Goal: Register for event/course

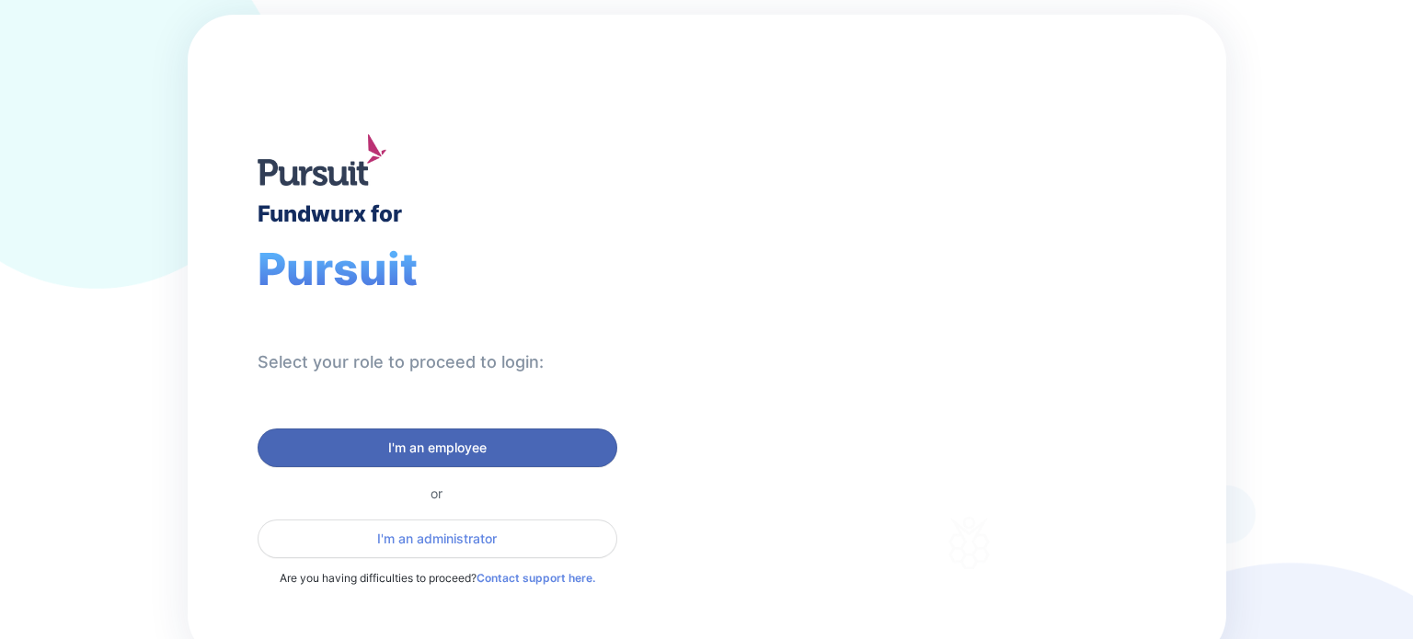
click at [437, 441] on span "I'm an employee" at bounding box center [437, 448] width 98 height 18
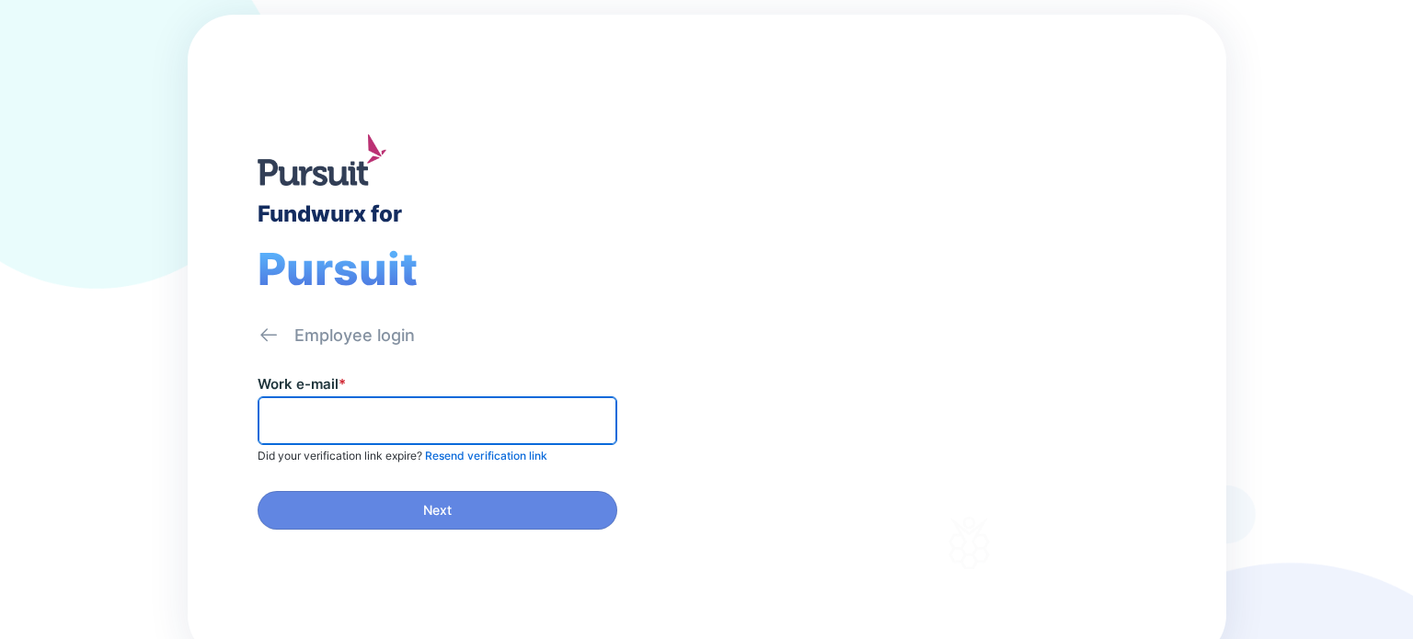
click at [397, 410] on input "text" at bounding box center [437, 420] width 343 height 29
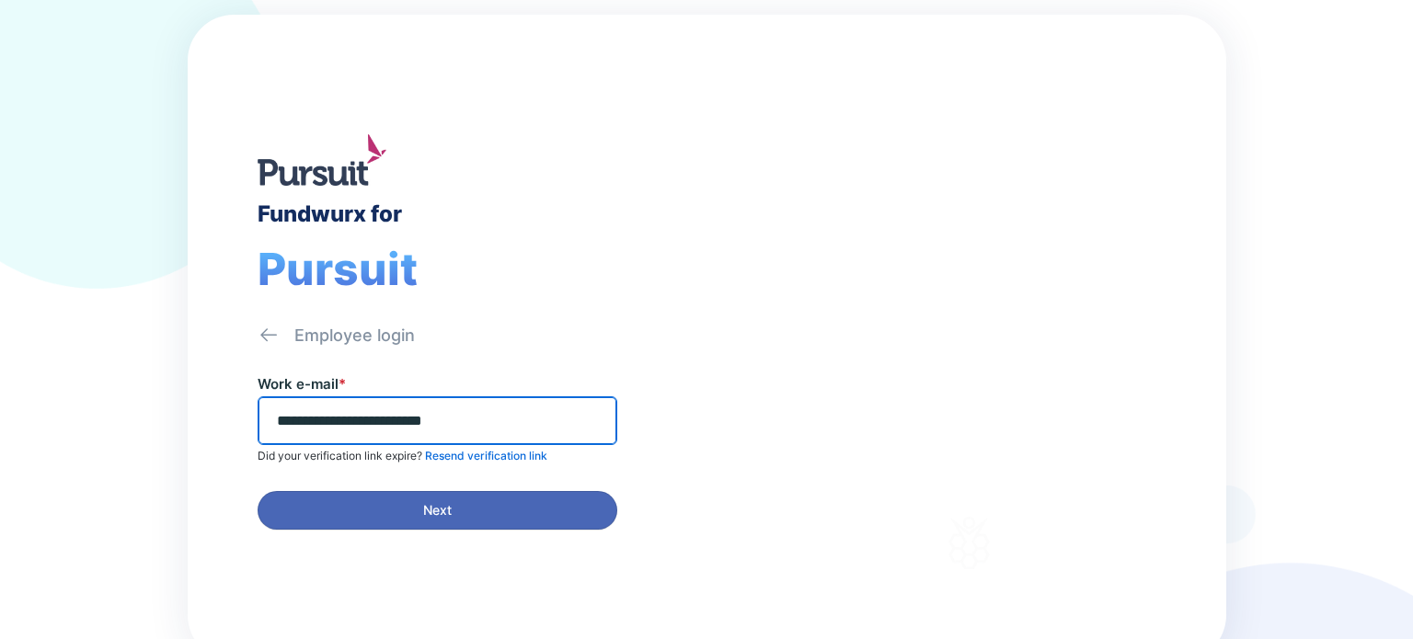
type input "**********"
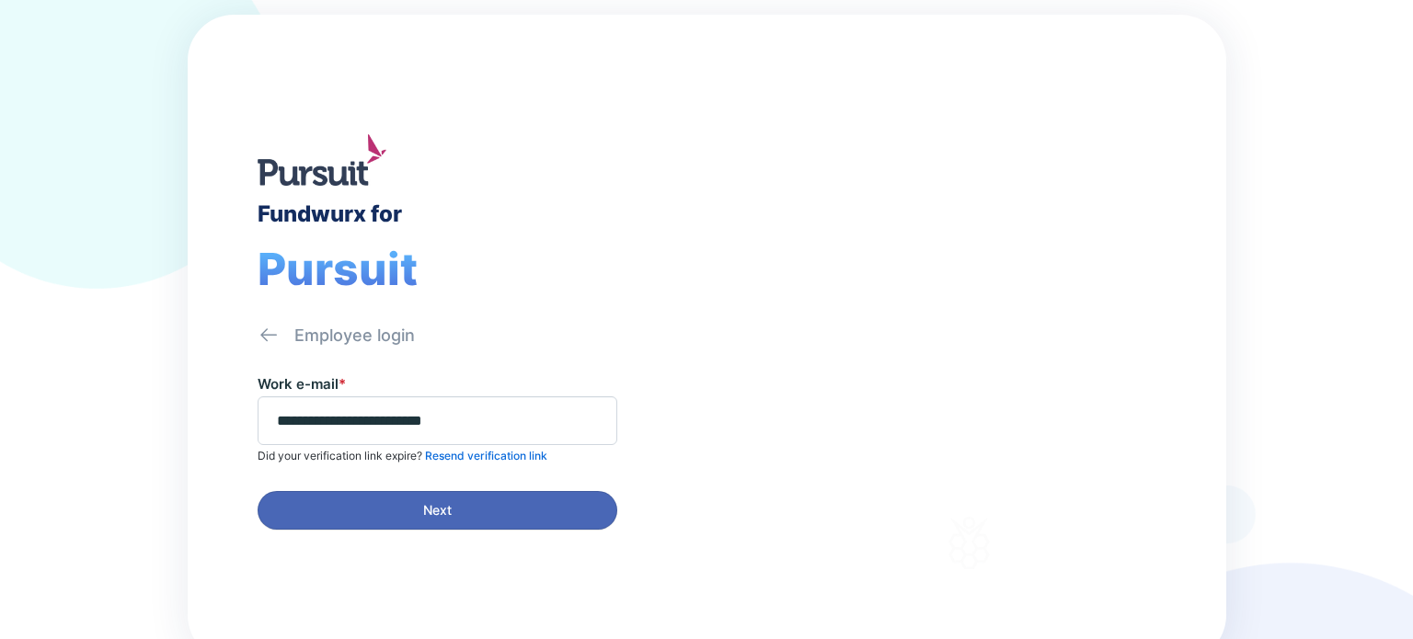
click at [421, 512] on span "Next" at bounding box center [437, 510] width 336 height 18
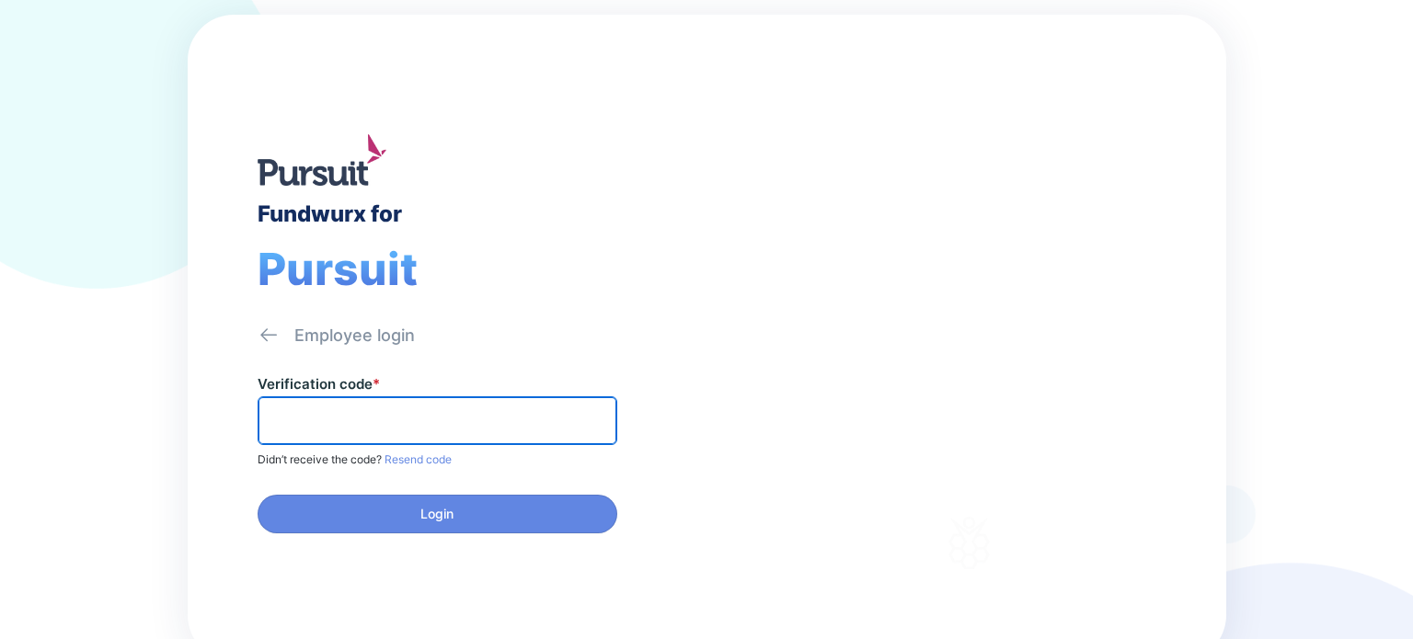
click at [335, 412] on input "text" at bounding box center [437, 420] width 343 height 29
type input "******"
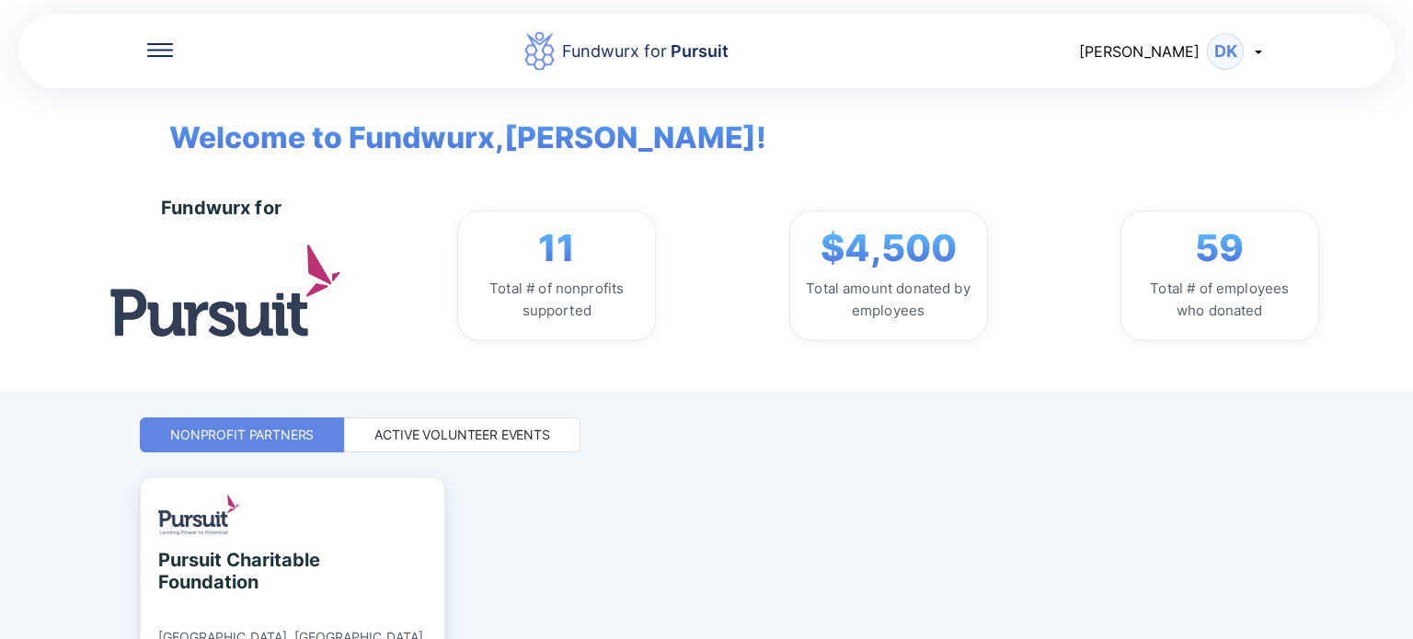
click at [427, 429] on div "Active Volunteer Events" at bounding box center [462, 435] width 176 height 18
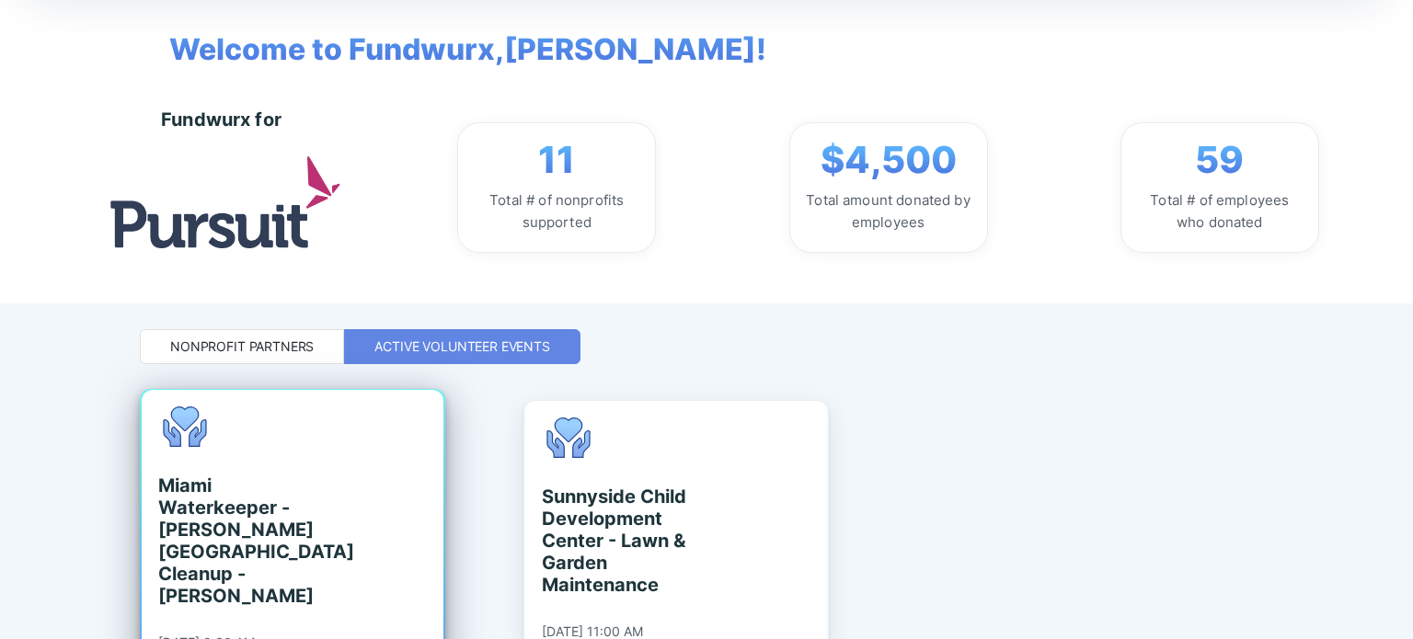
scroll to position [268, 0]
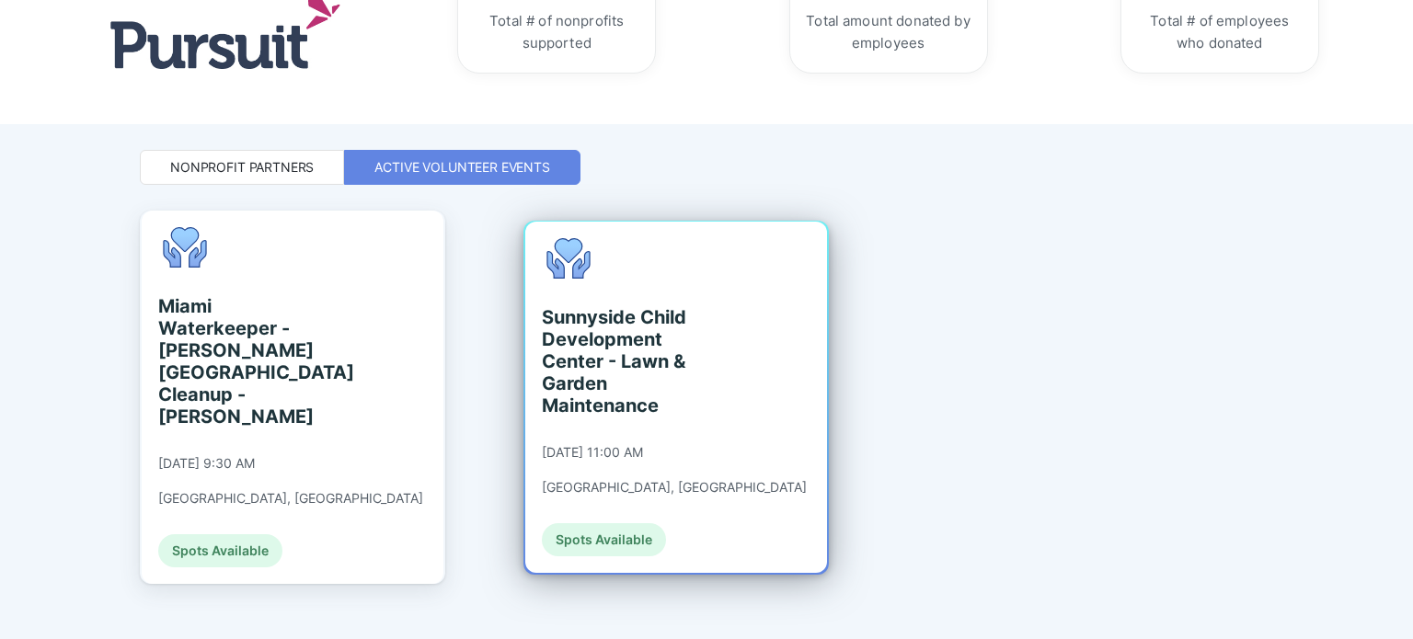
click at [625, 523] on div "Spots Available" at bounding box center [604, 539] width 124 height 33
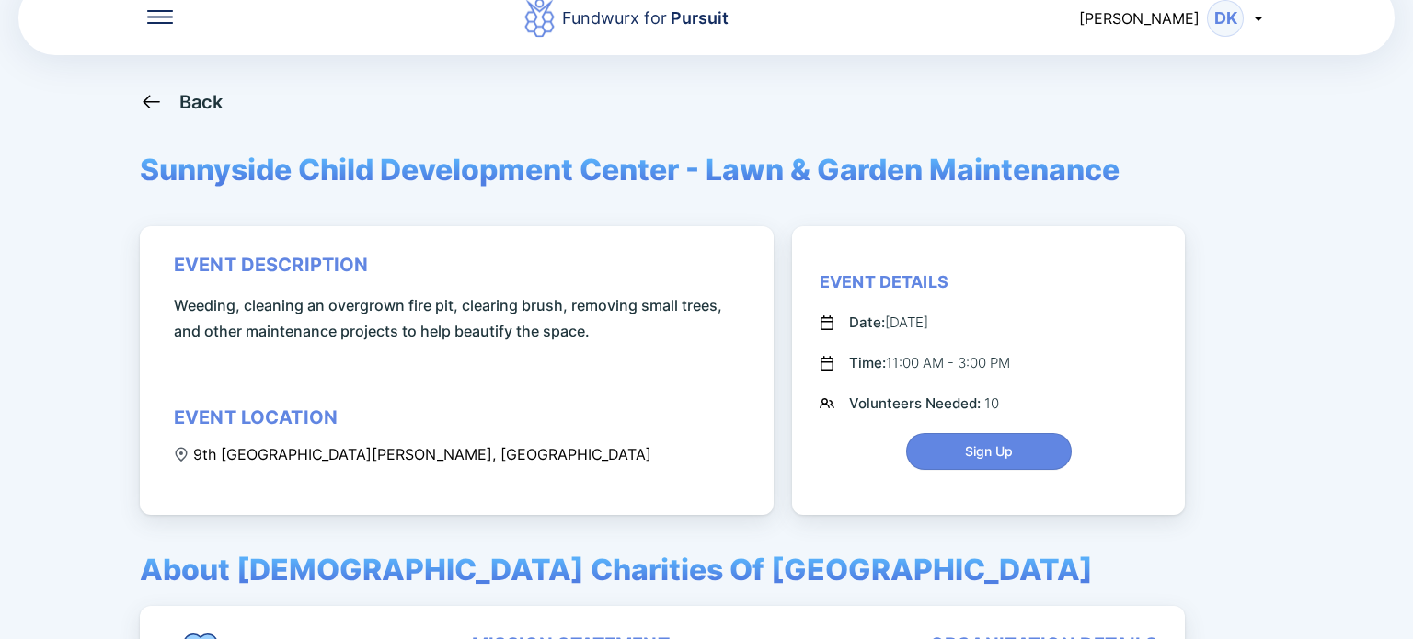
scroll to position [92, 0]
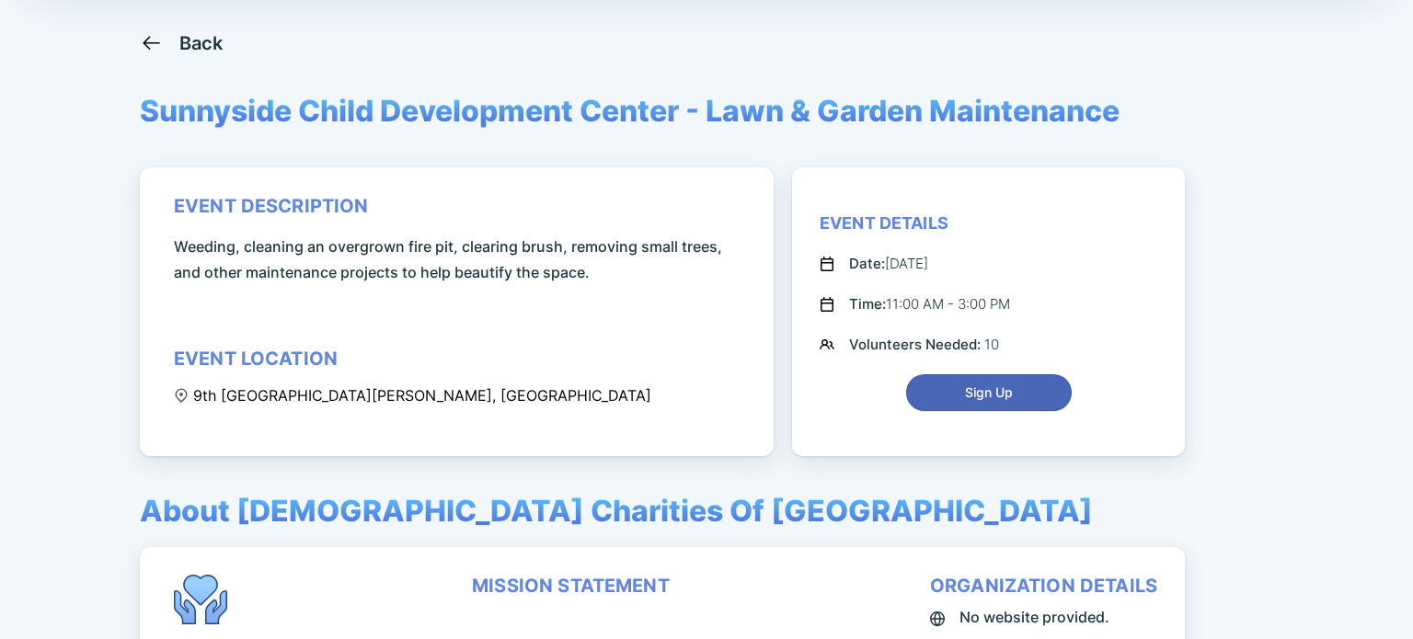
click at [987, 390] on span "Sign Up" at bounding box center [989, 392] width 48 height 18
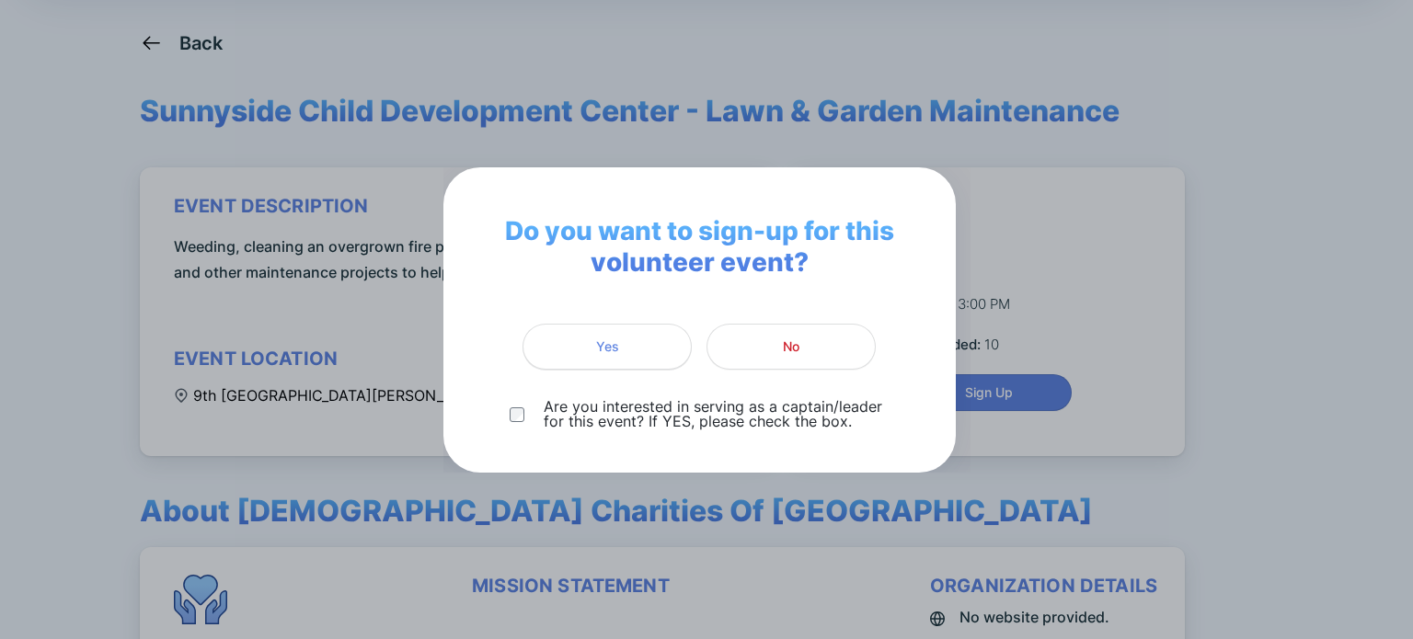
click at [625, 348] on span "Yes" at bounding box center [606, 347] width 145 height 18
